Goal: Complete application form: Complete application form

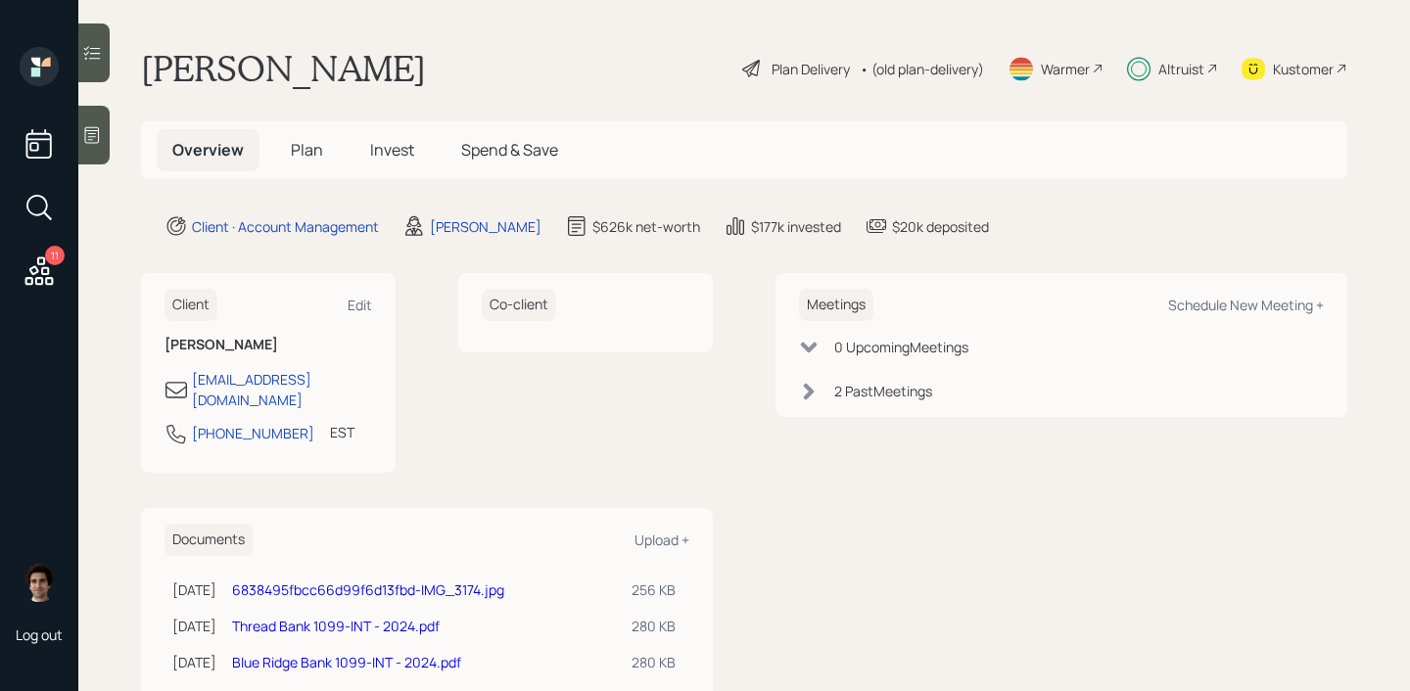
click at [319, 151] on span "Plan" at bounding box center [307, 150] width 32 height 22
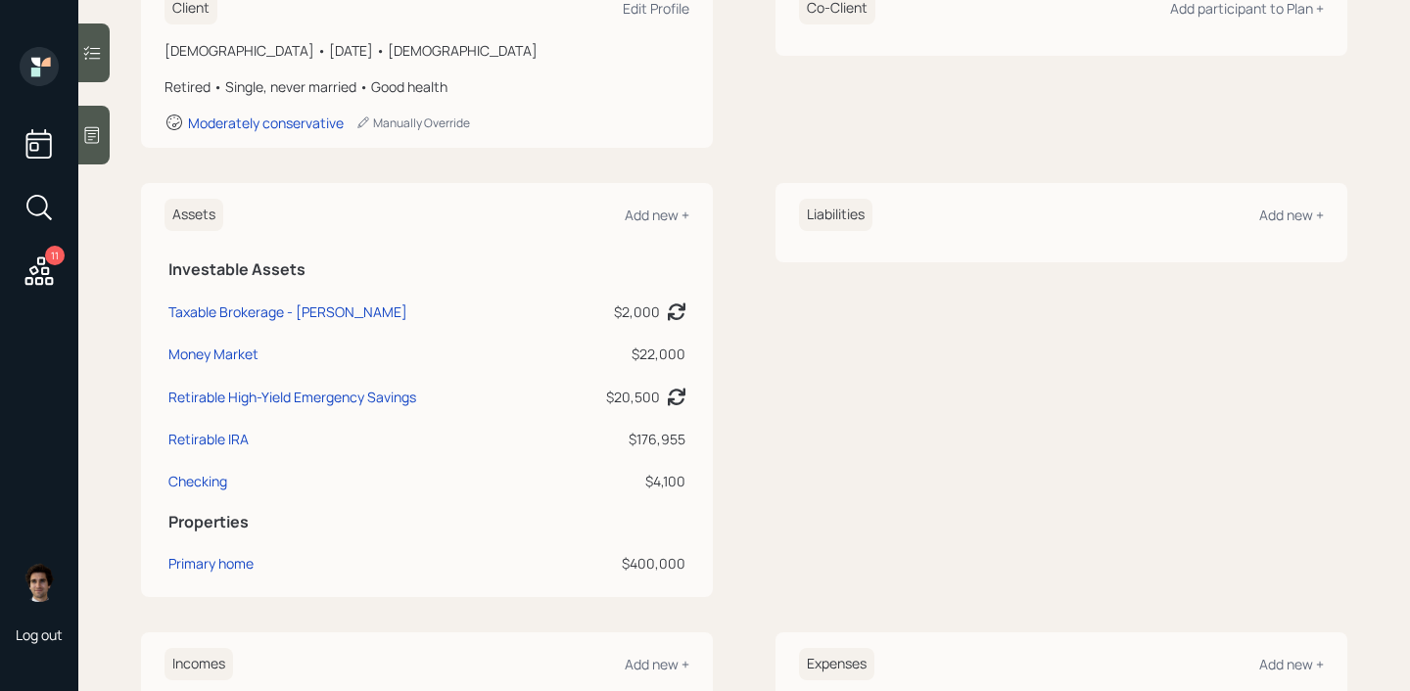
scroll to position [323, 0]
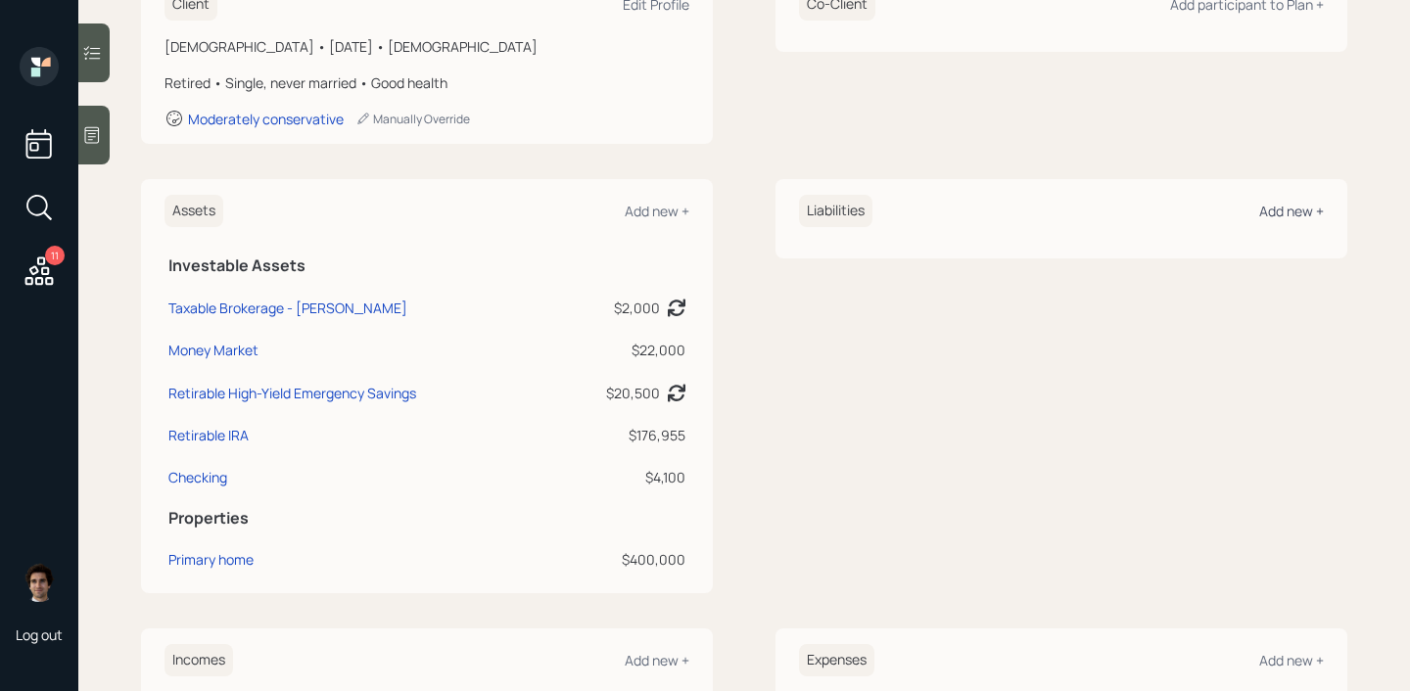
click at [1295, 216] on div "Add new +" at bounding box center [1291, 211] width 65 height 19
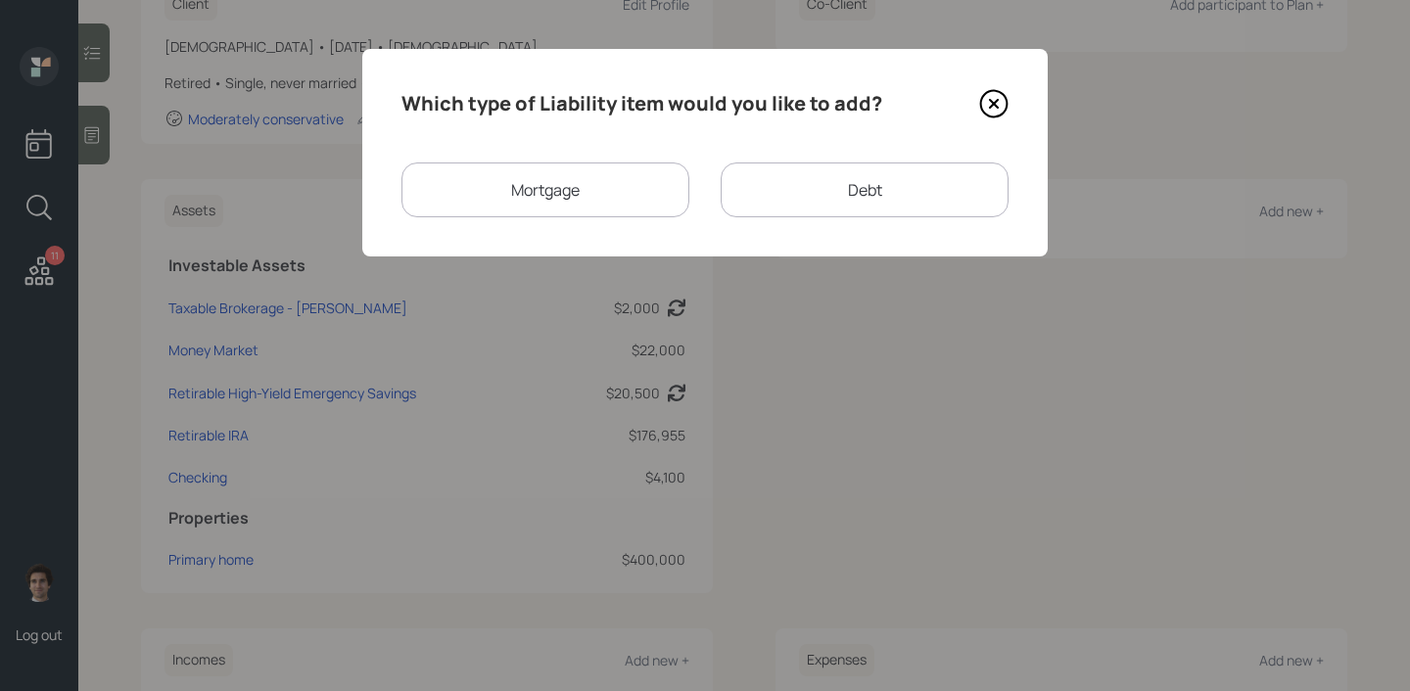
click at [814, 196] on div "Debt" at bounding box center [865, 190] width 288 height 55
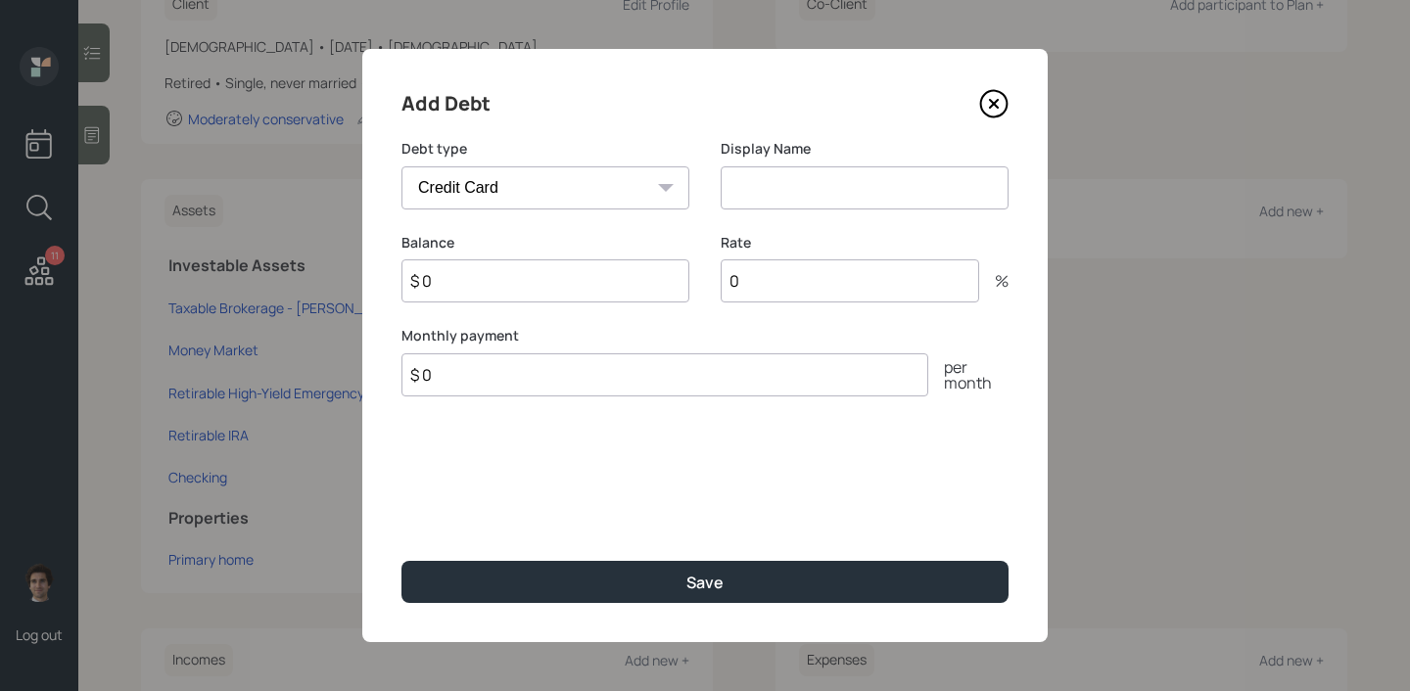
click at [592, 176] on select "Car Credit Card Medical Student Other" at bounding box center [546, 187] width 288 height 43
select select "other"
click at [402, 166] on select "Car Credit Card Medical Student Other" at bounding box center [546, 187] width 288 height 43
click at [734, 188] on input at bounding box center [865, 187] width 288 height 43
type input "HELOC"
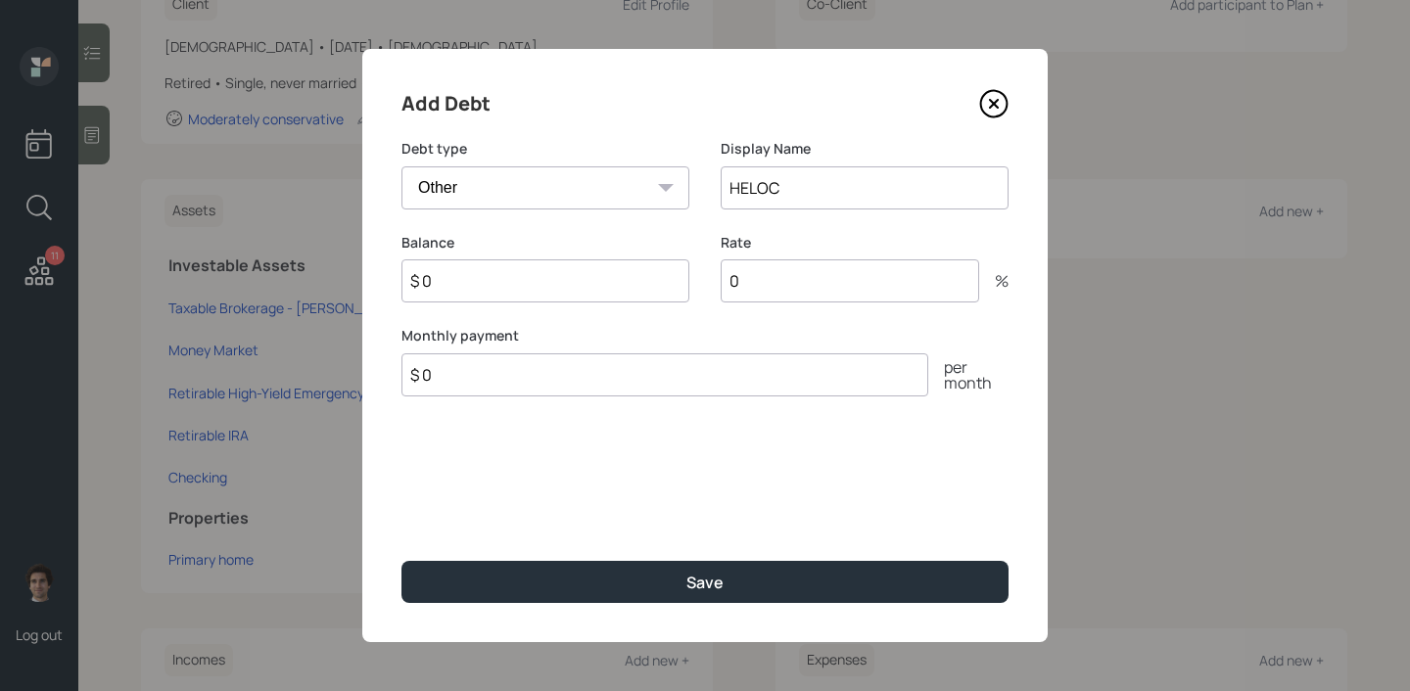
click at [648, 263] on input "$ 0" at bounding box center [546, 281] width 288 height 43
click at [648, 282] on input "$ 0" at bounding box center [546, 281] width 288 height 43
type input "$ 19,849"
click at [833, 282] on input "0" at bounding box center [850, 281] width 259 height 43
type input "8.1"
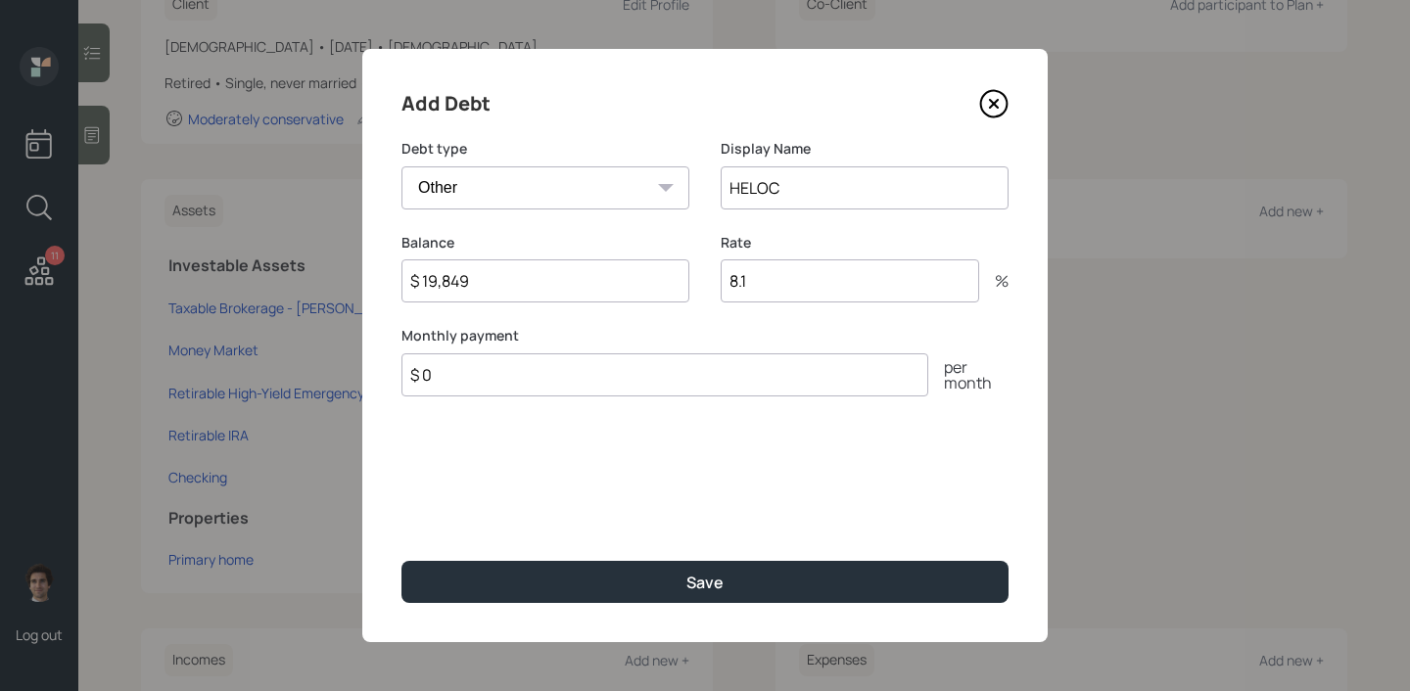
click at [631, 371] on input "$ 0" at bounding box center [665, 375] width 527 height 43
type input "$ 150"
click at [402, 561] on button "Save" at bounding box center [705, 582] width 607 height 42
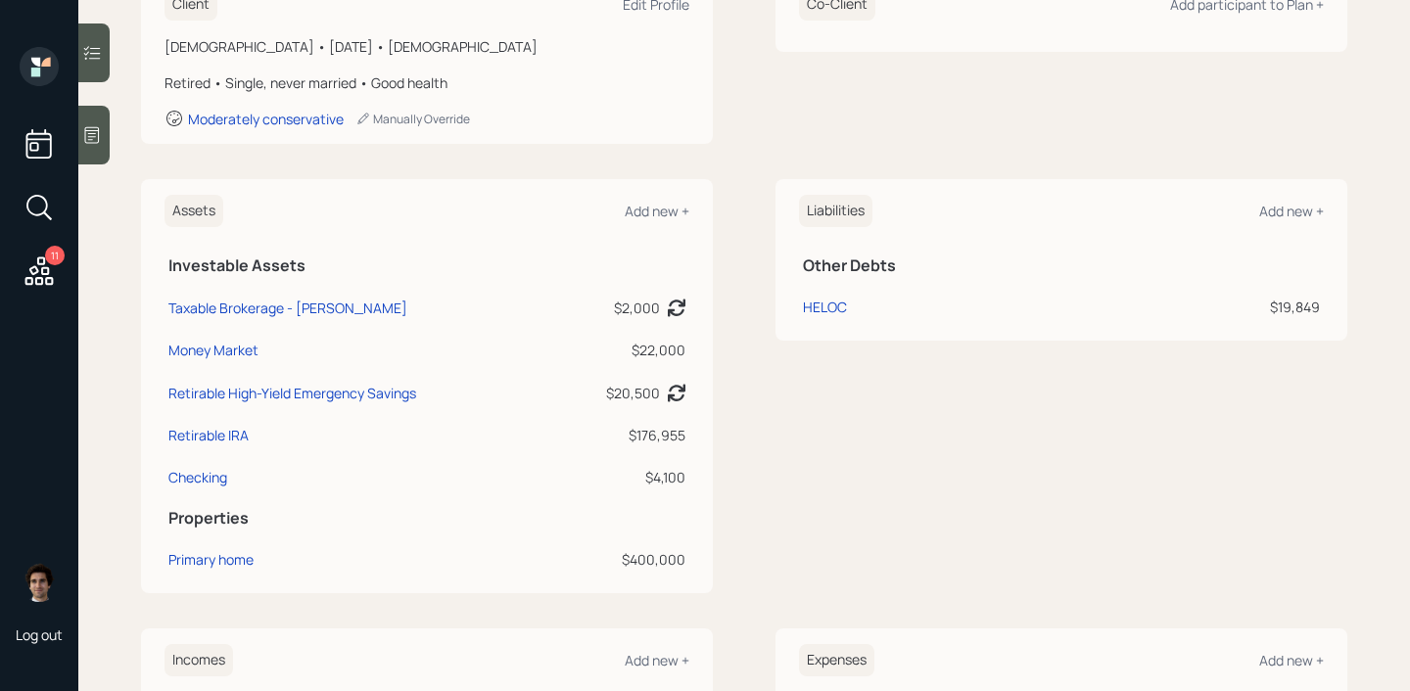
scroll to position [303, 0]
